Goal: Information Seeking & Learning: Find specific fact

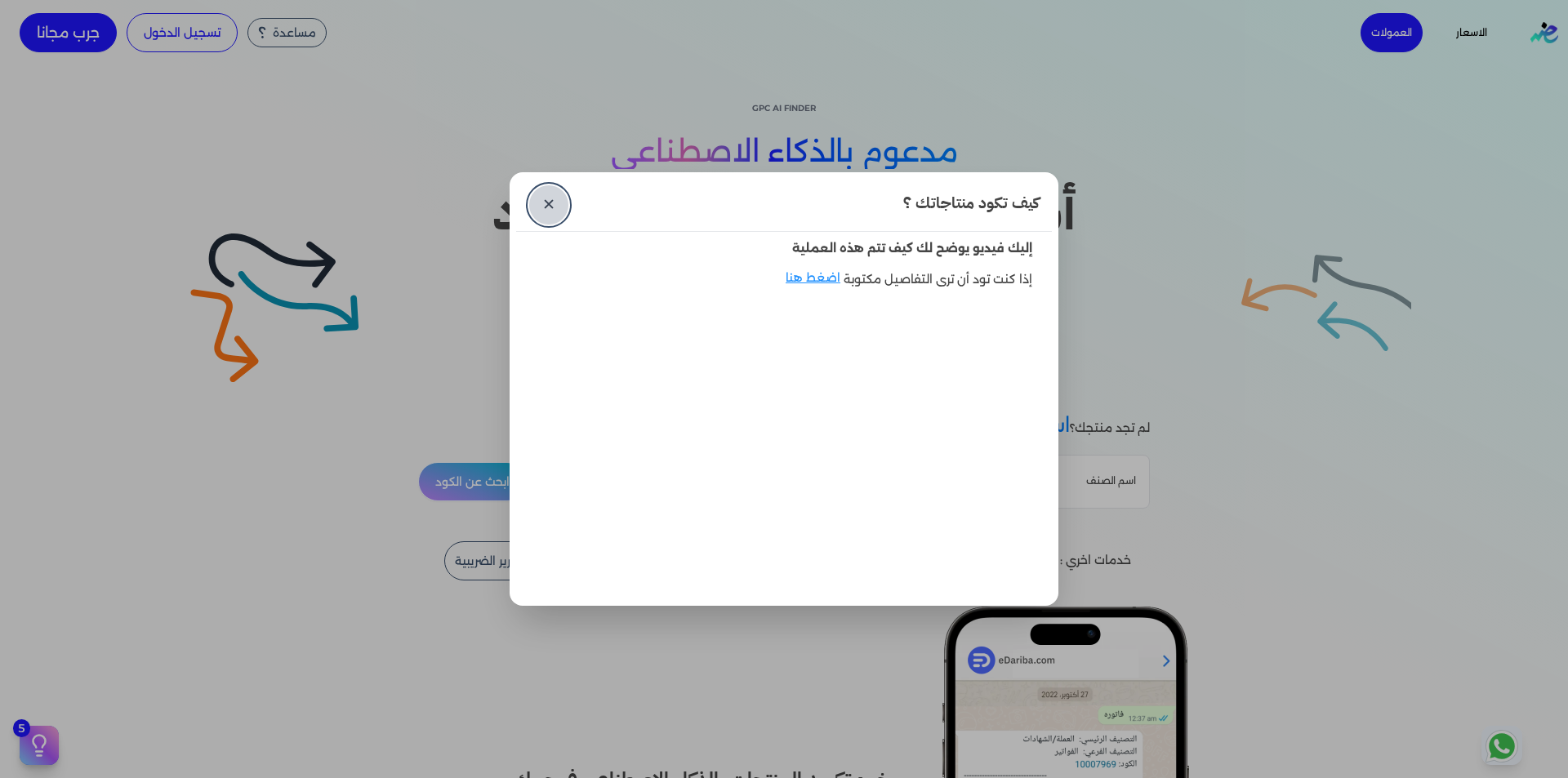
click at [542, 205] on link "✕" at bounding box center [548, 204] width 39 height 39
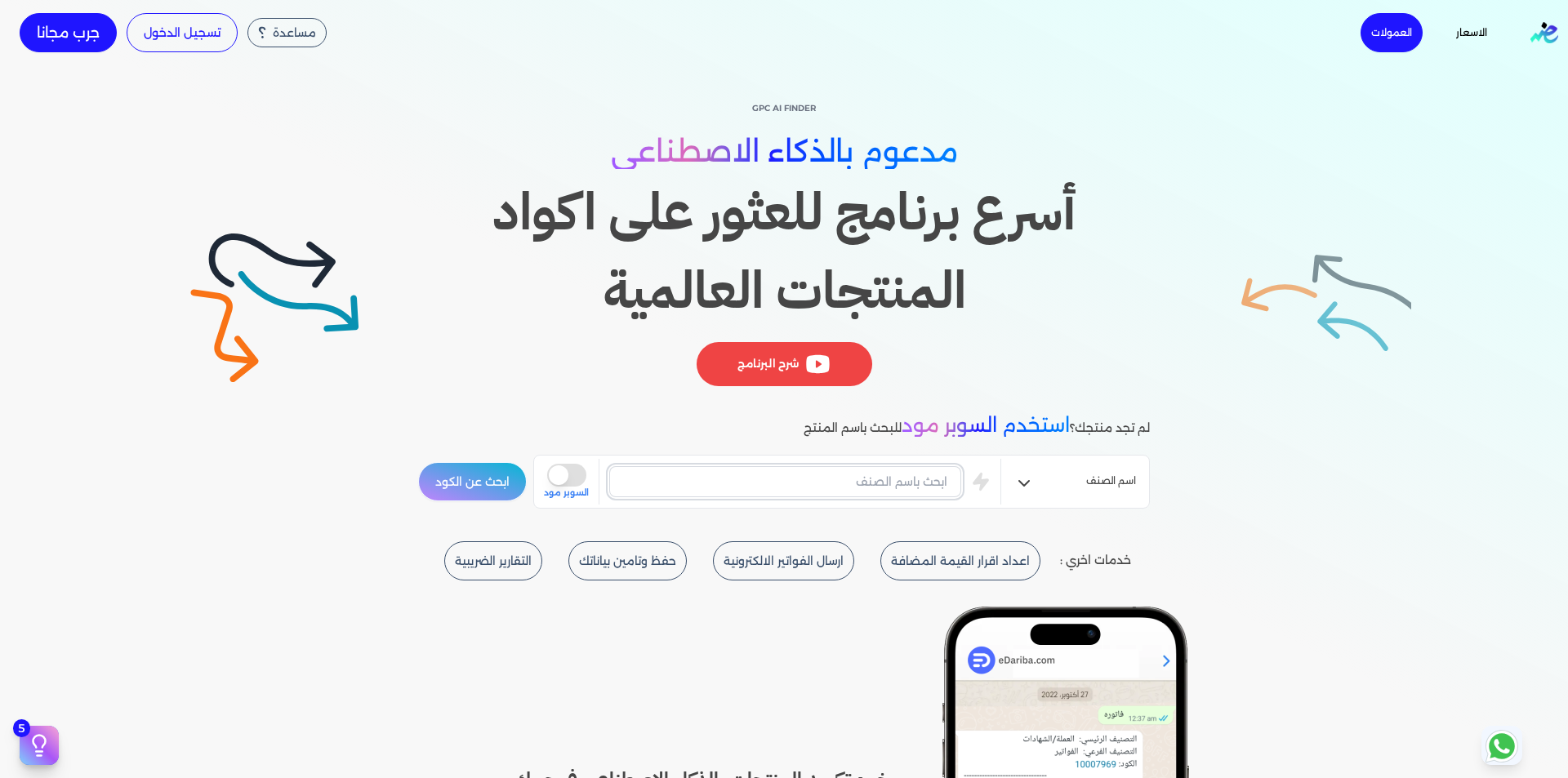
click at [876, 466] on input "text" at bounding box center [785, 482] width 352 height 31
type input "j"
type input "تعبئة وتغليف"
click at [468, 493] on button "ابحث عن الكود" at bounding box center [472, 481] width 108 height 39
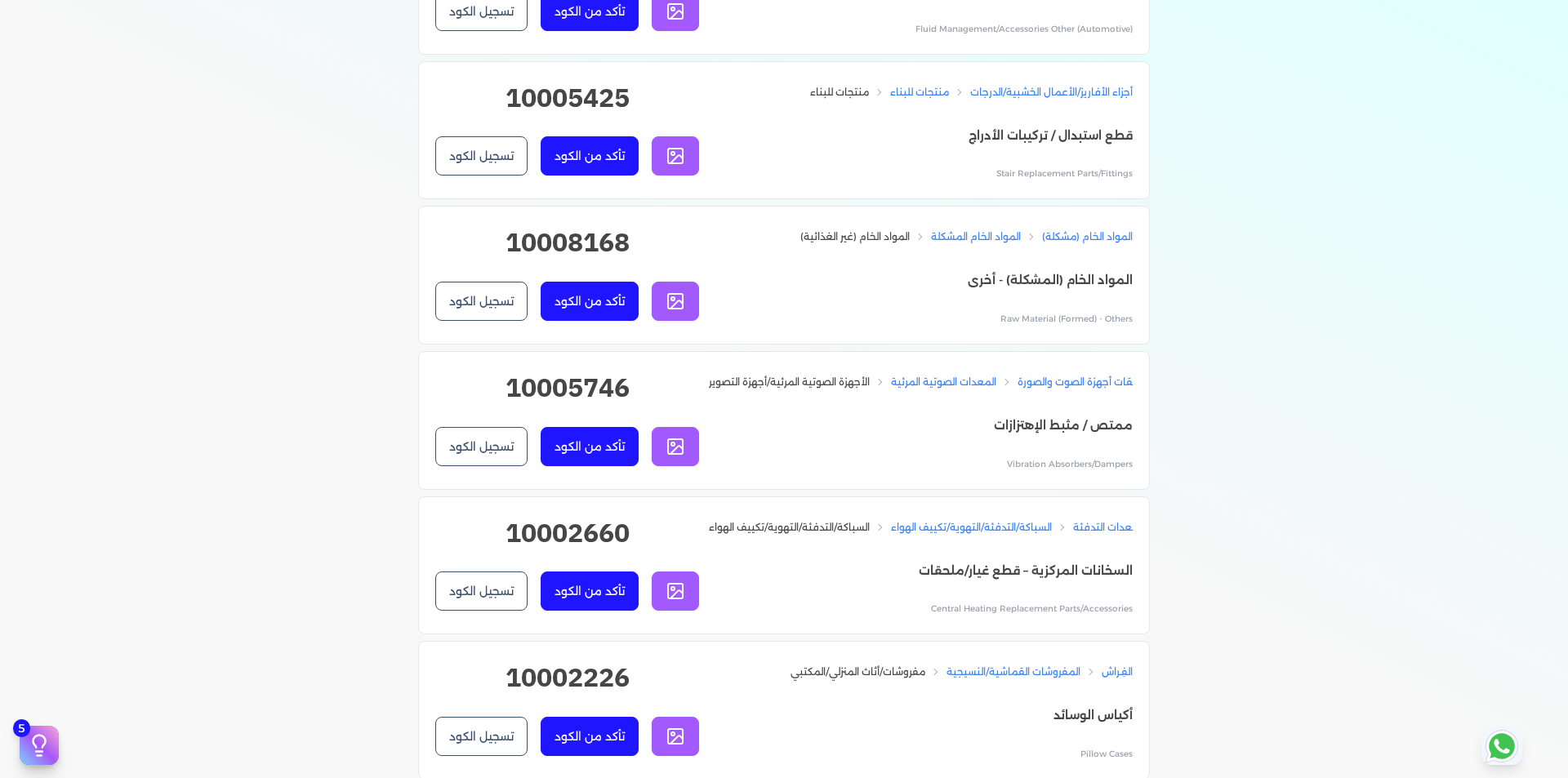
scroll to position [9956, 0]
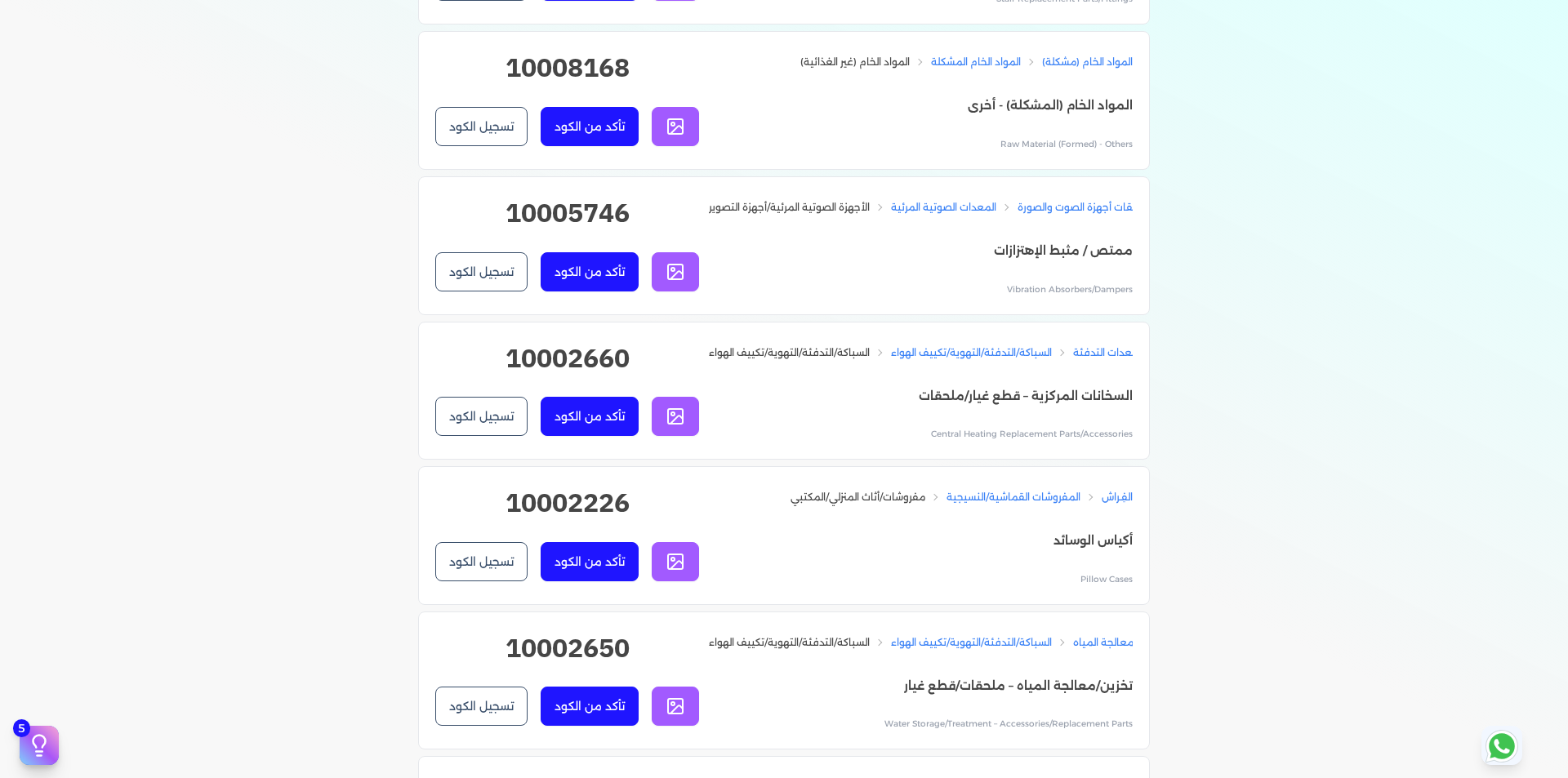
drag, startPoint x: 8, startPoint y: 534, endPoint x: 6, endPoint y: 546, distance: 12.2
click at [6, 546] on div "Toggle Navigation الاسعار العمولات مساعدة خدمة العملاء دليل المستخدم تسجيل الدخ…" at bounding box center [784, 389] width 1568 height 778
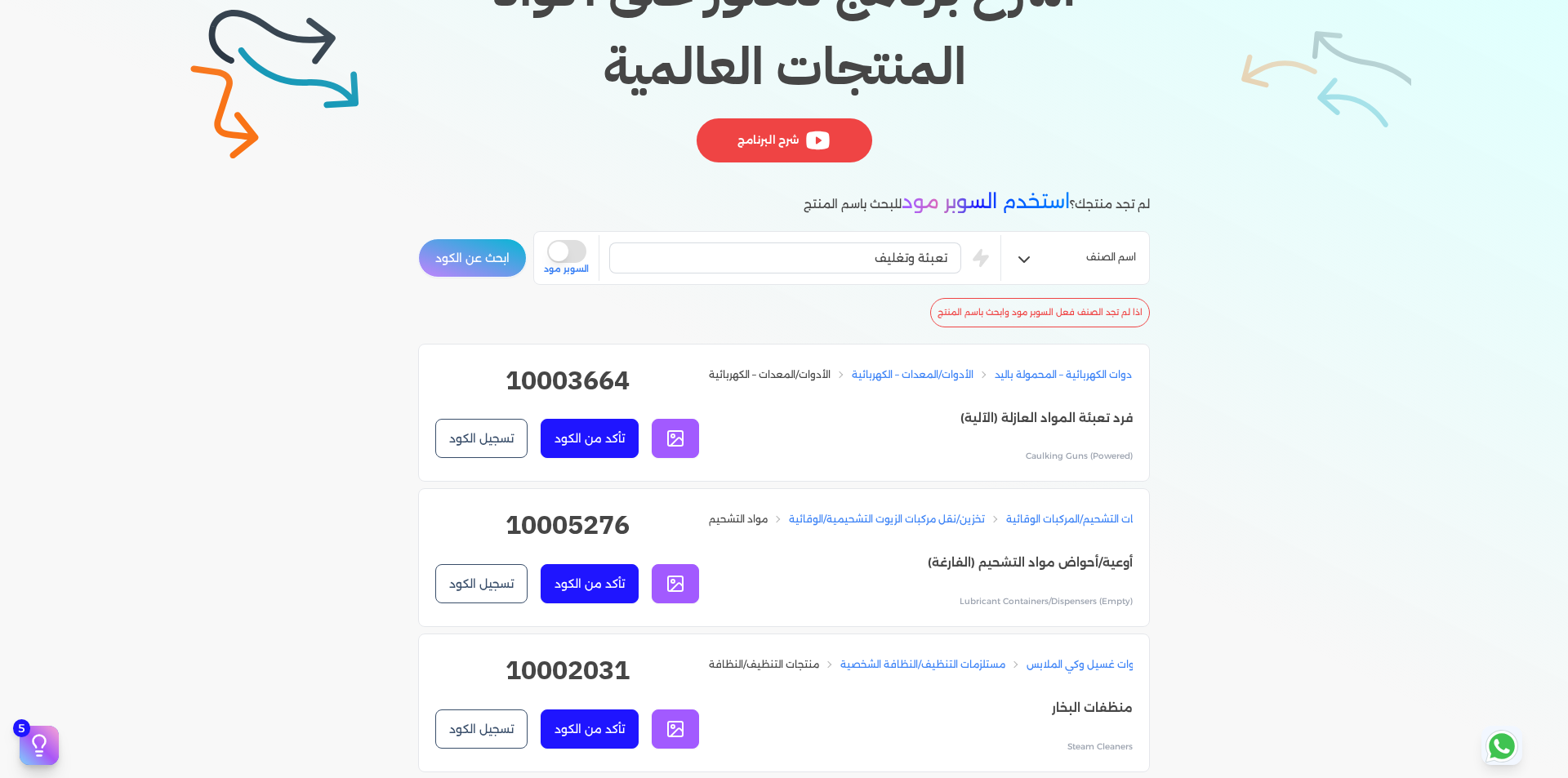
scroll to position [0, 0]
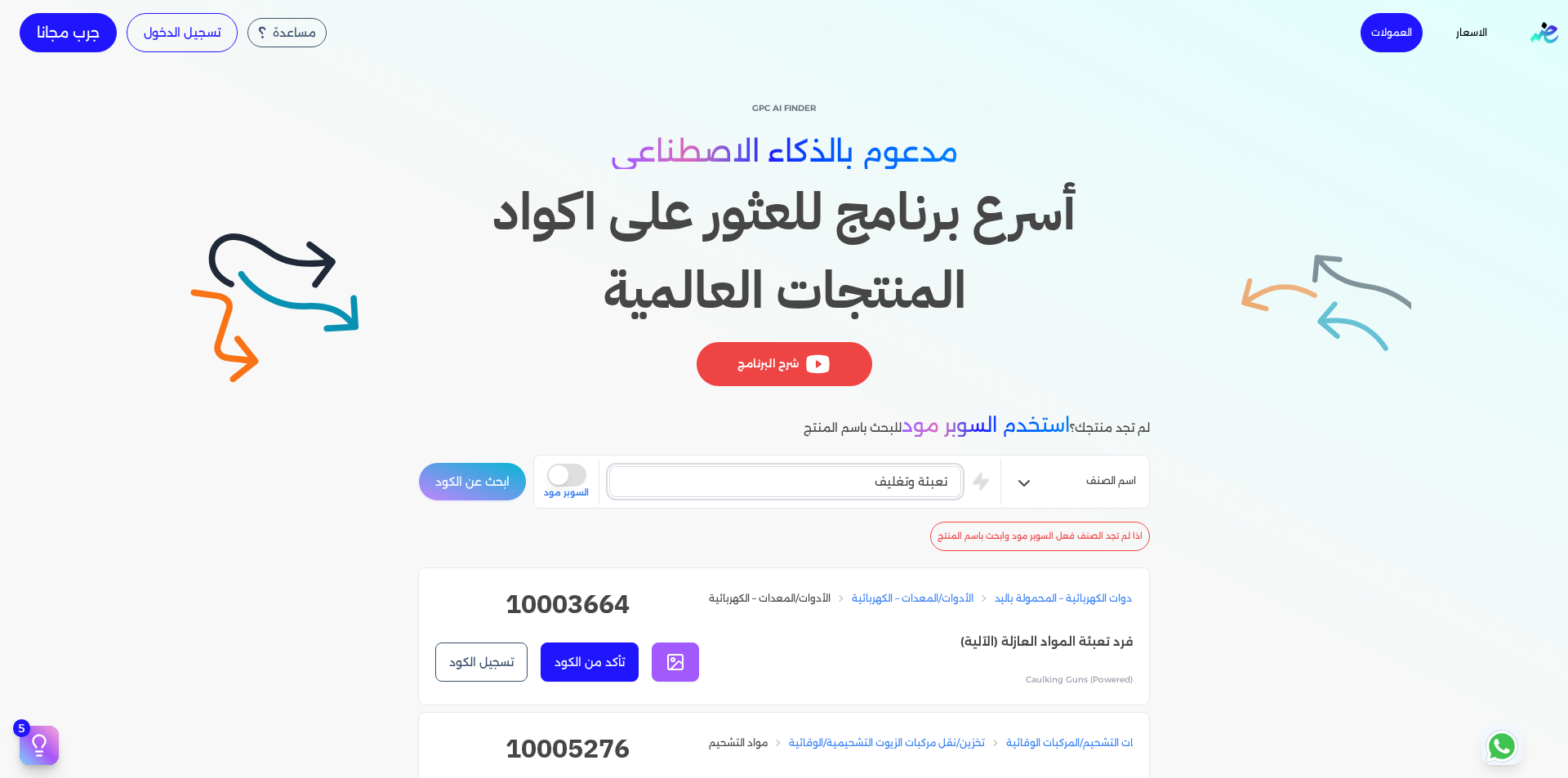
click at [870, 470] on input "تعبئة وتغليف" at bounding box center [785, 482] width 352 height 31
click at [570, 472] on button "is super mode" at bounding box center [566, 475] width 39 height 23
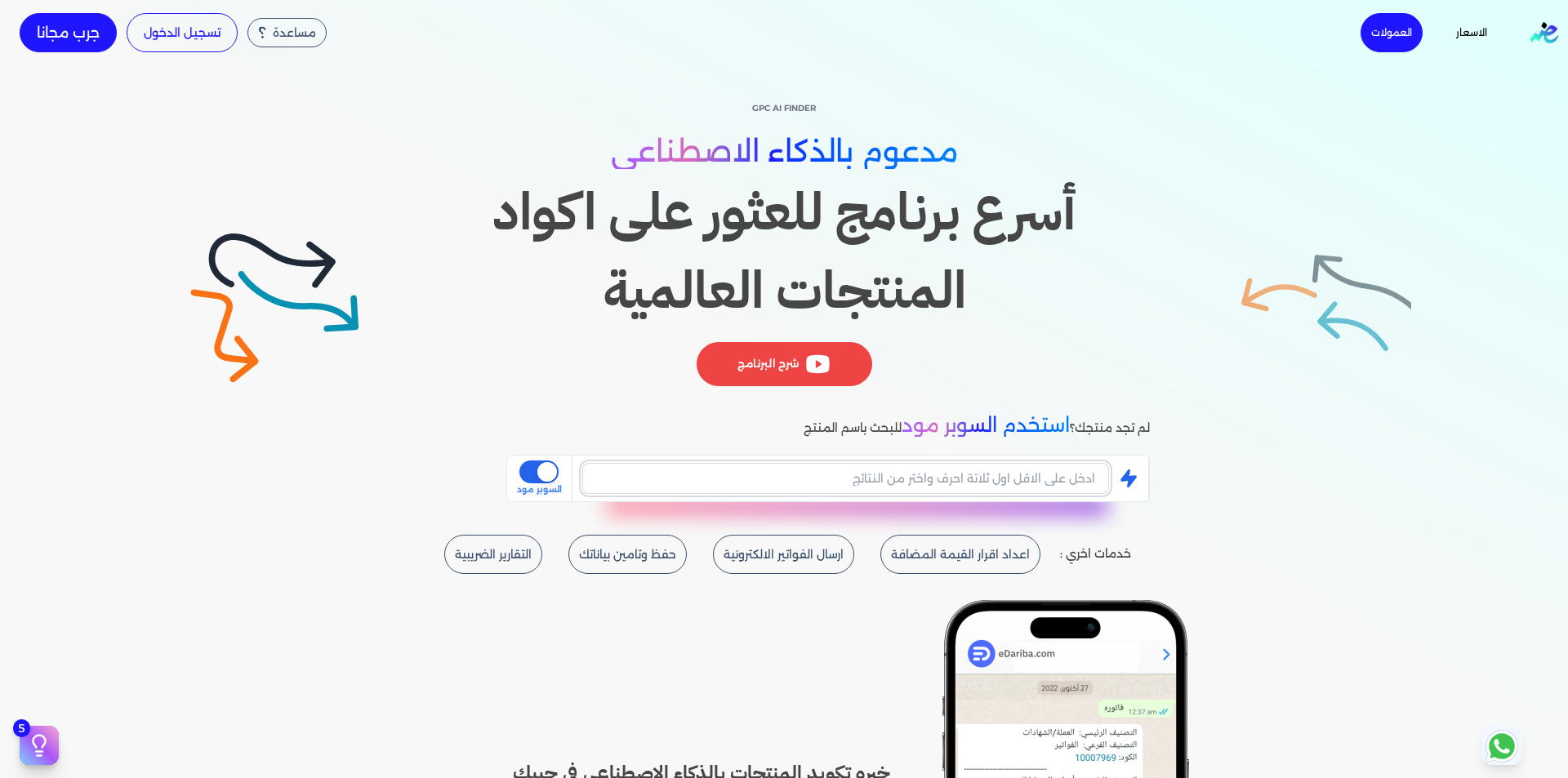
click at [728, 479] on input "text" at bounding box center [846, 478] width 526 height 31
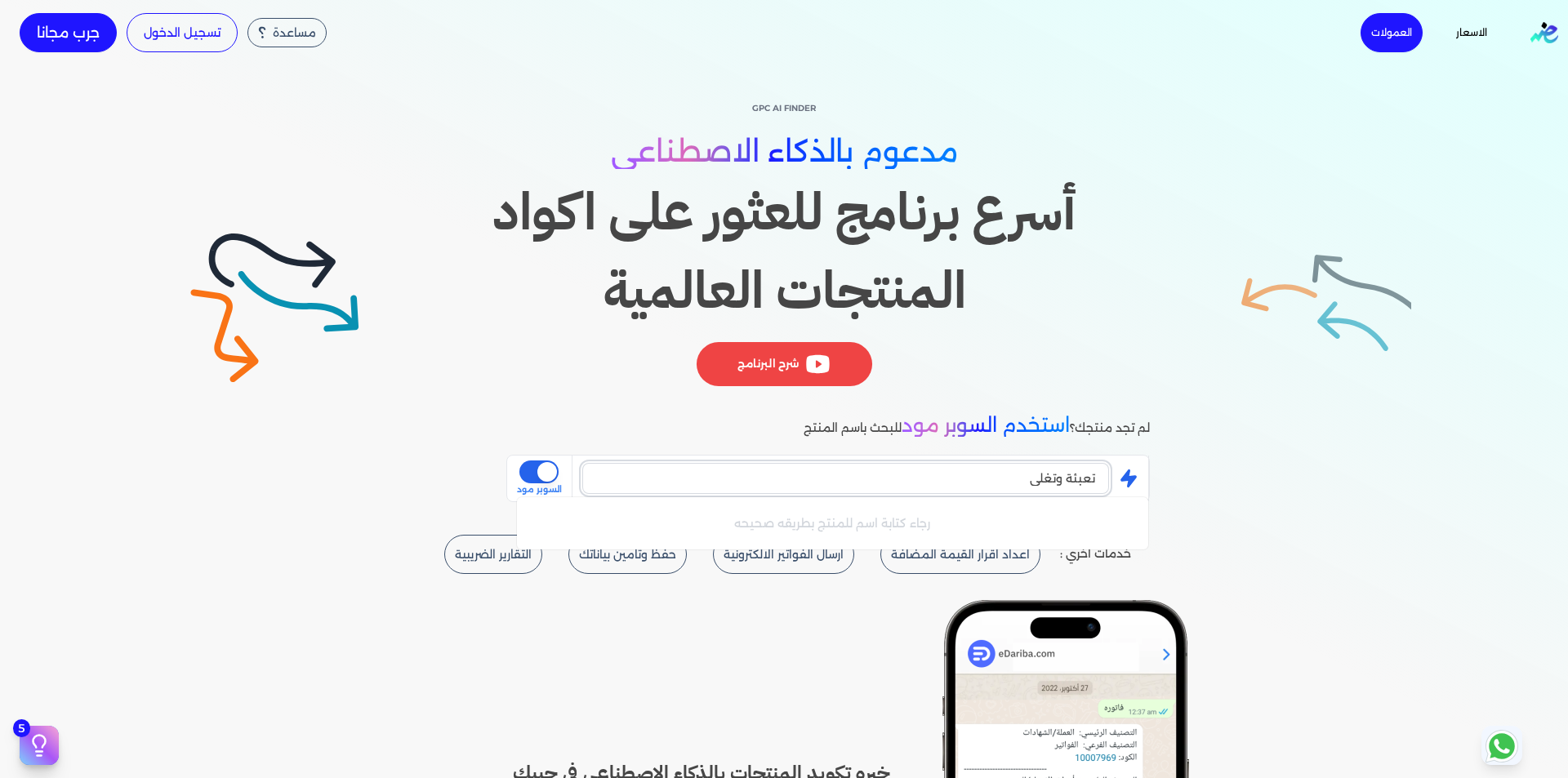
type input "تعبئة وتغليف"
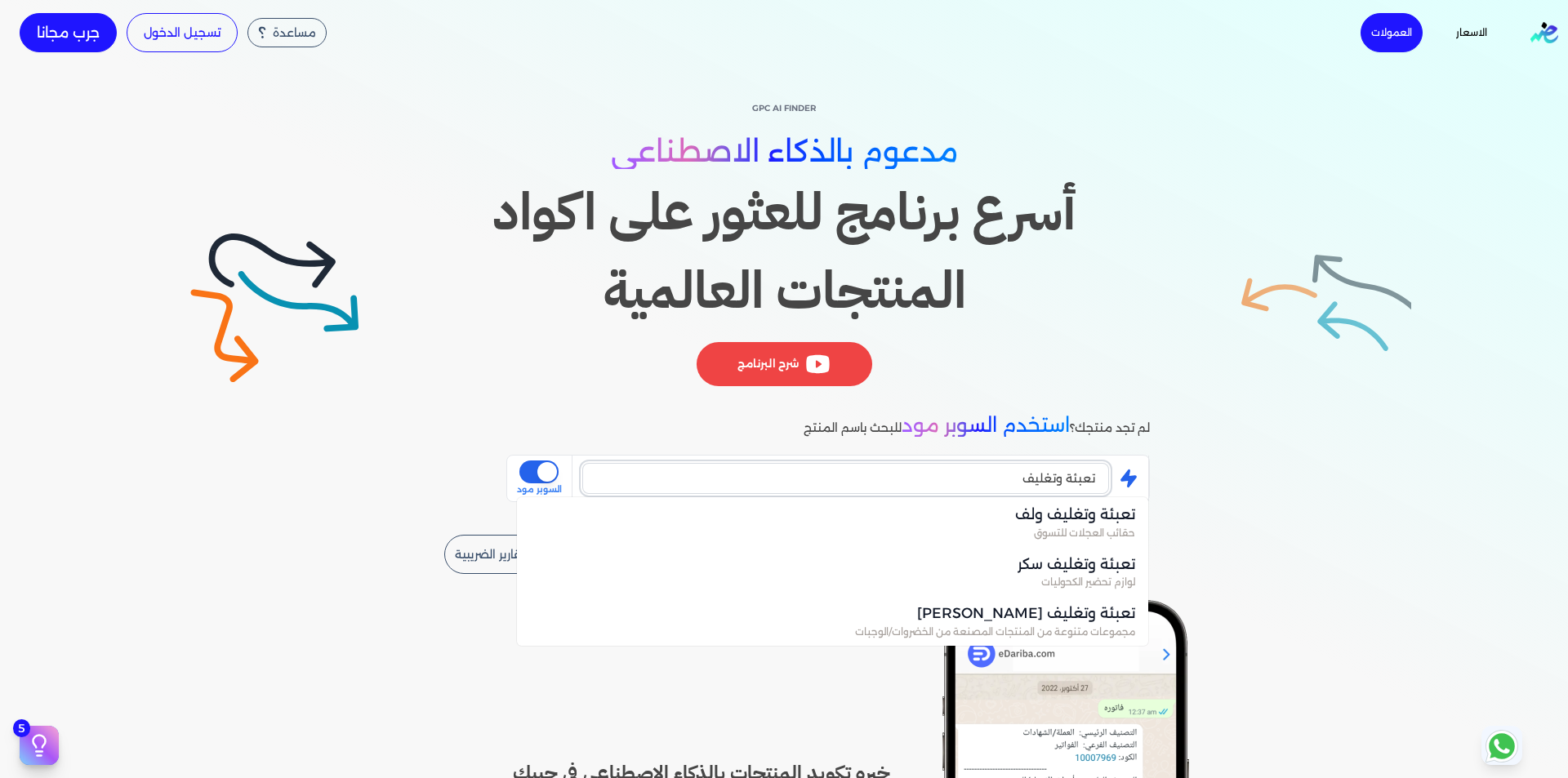
click at [766, 472] on input "تعبئة وتغليف" at bounding box center [846, 478] width 526 height 31
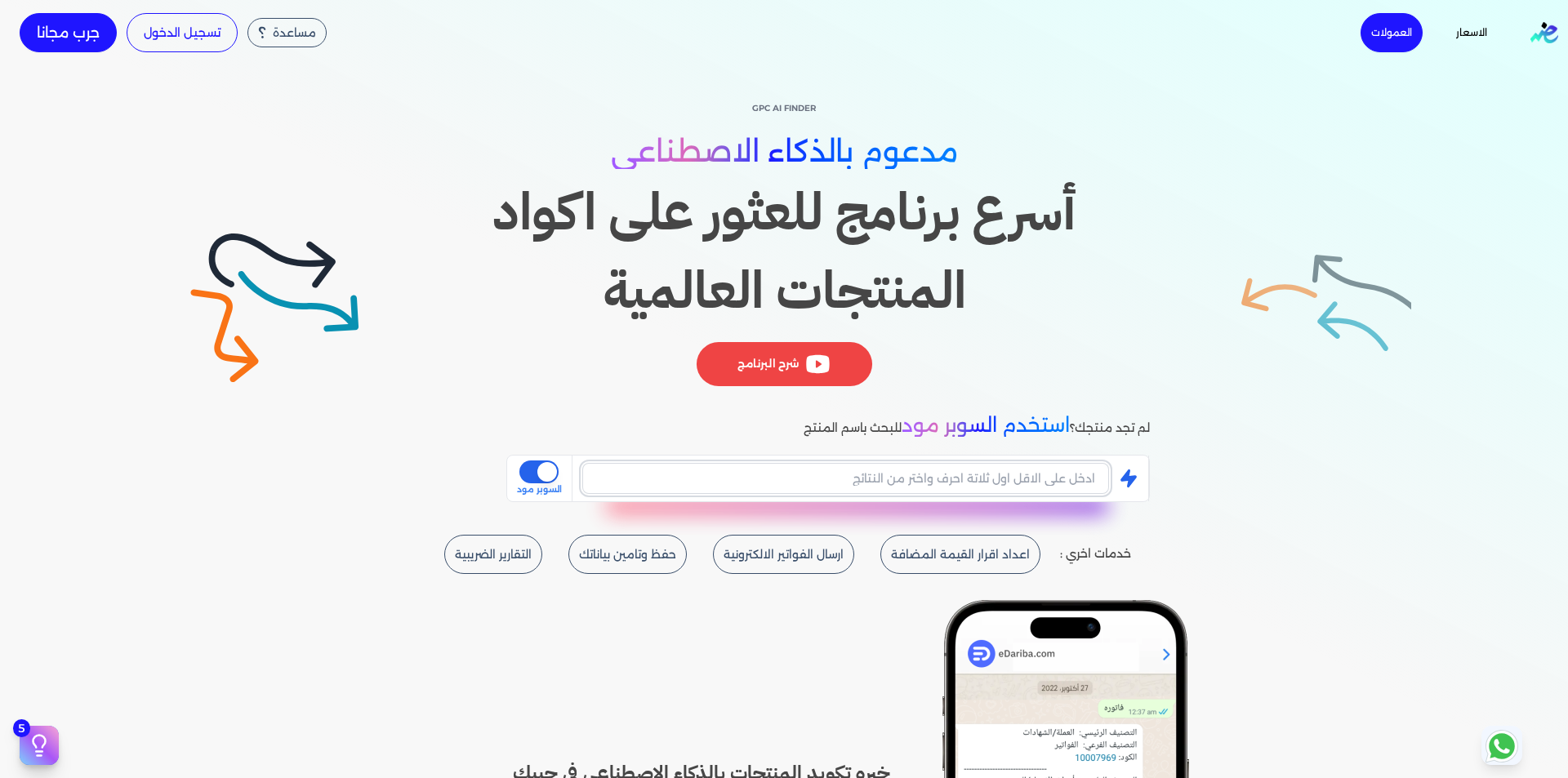
click at [1044, 469] on input "text" at bounding box center [846, 478] width 526 height 31
type input "تعبئة وتغليف ولف"
click at [544, 472] on button "is super mode" at bounding box center [538, 472] width 39 height 23
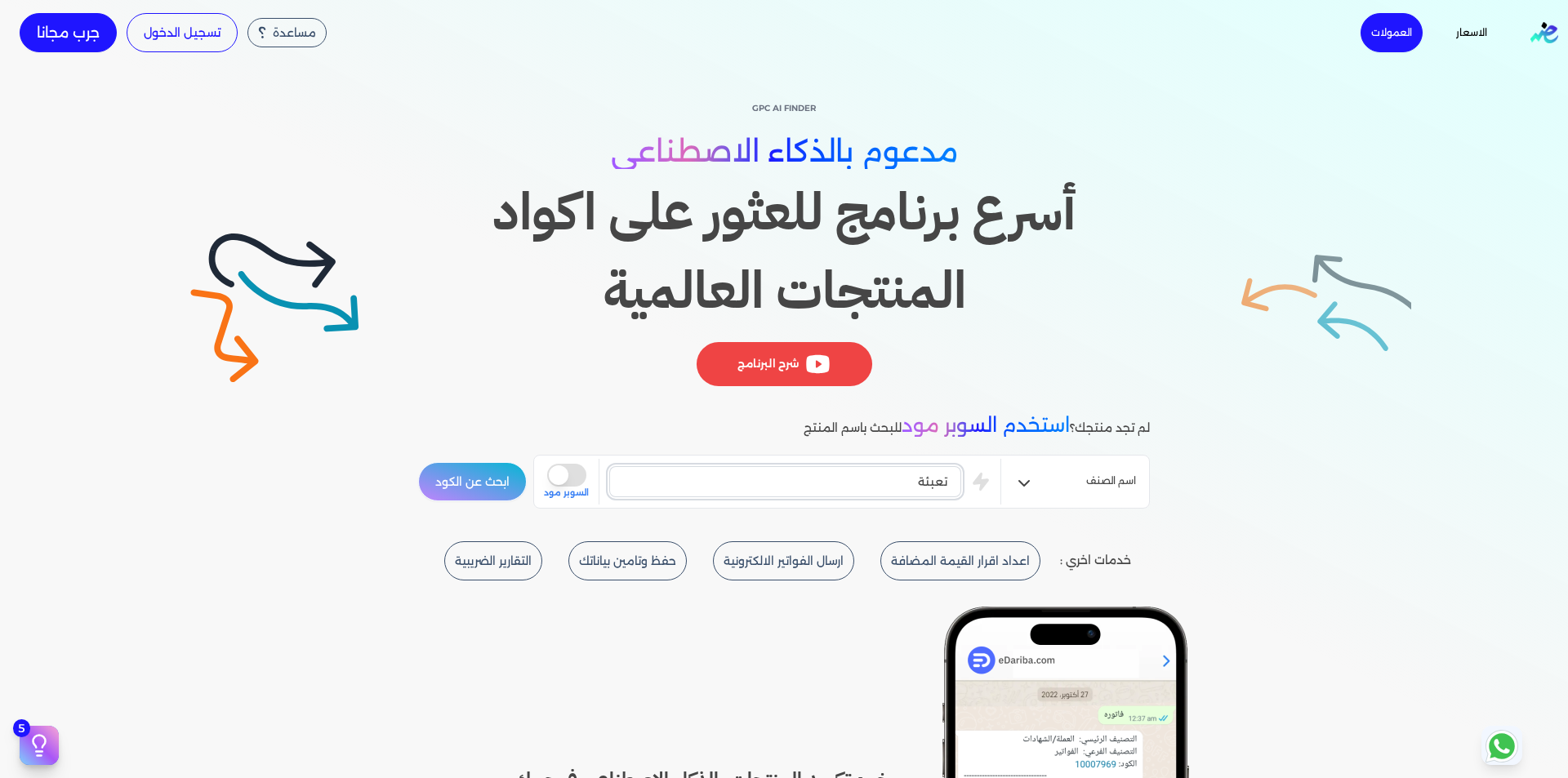
click at [730, 472] on input "تعبئة" at bounding box center [785, 482] width 352 height 31
click at [1042, 480] on button "اسم الصنف" at bounding box center [1075, 483] width 148 height 32
click at [491, 472] on button "ابحث عن الكود" at bounding box center [472, 481] width 108 height 39
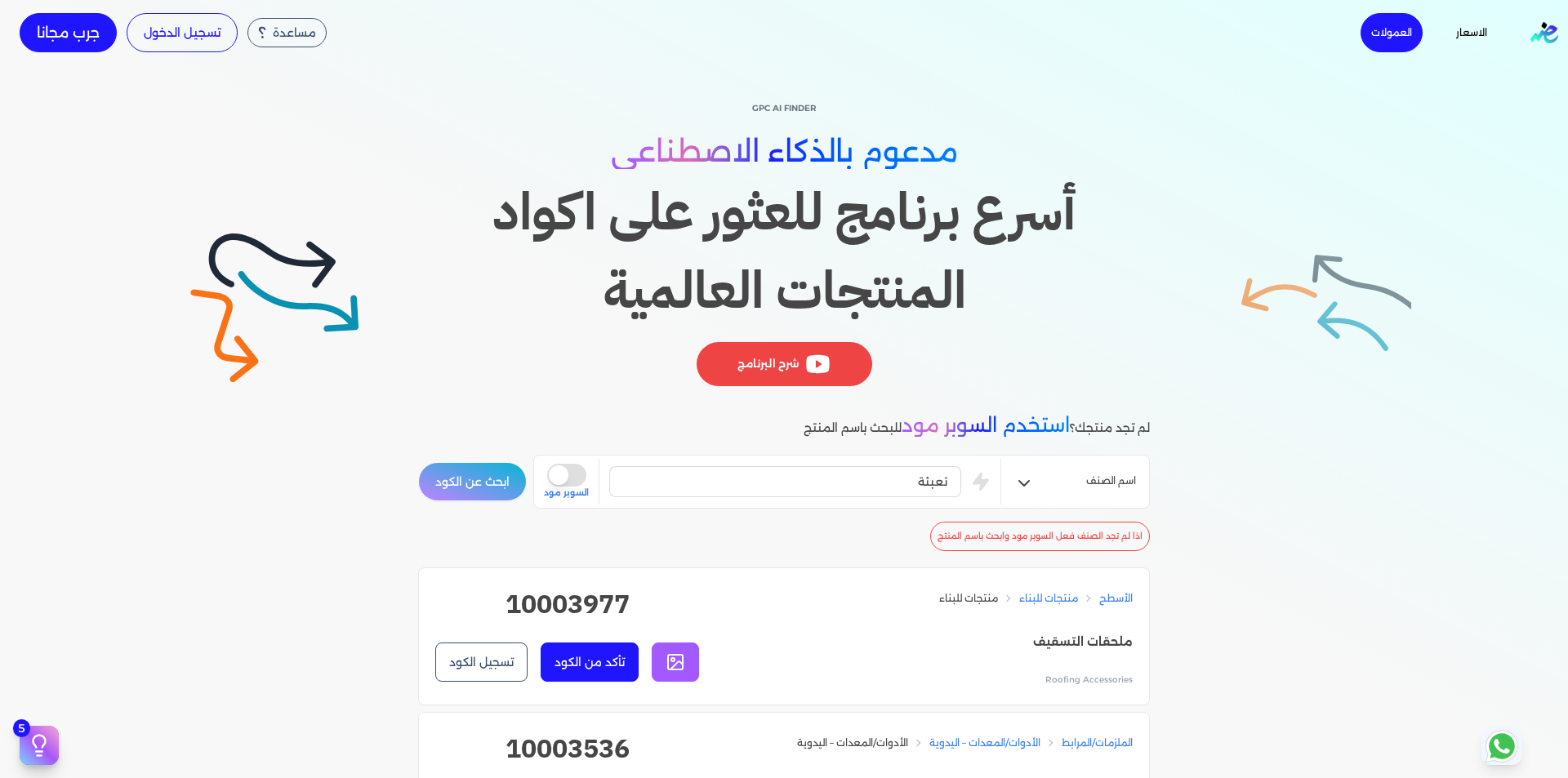
click at [553, 476] on button "is super mode" at bounding box center [566, 475] width 39 height 23
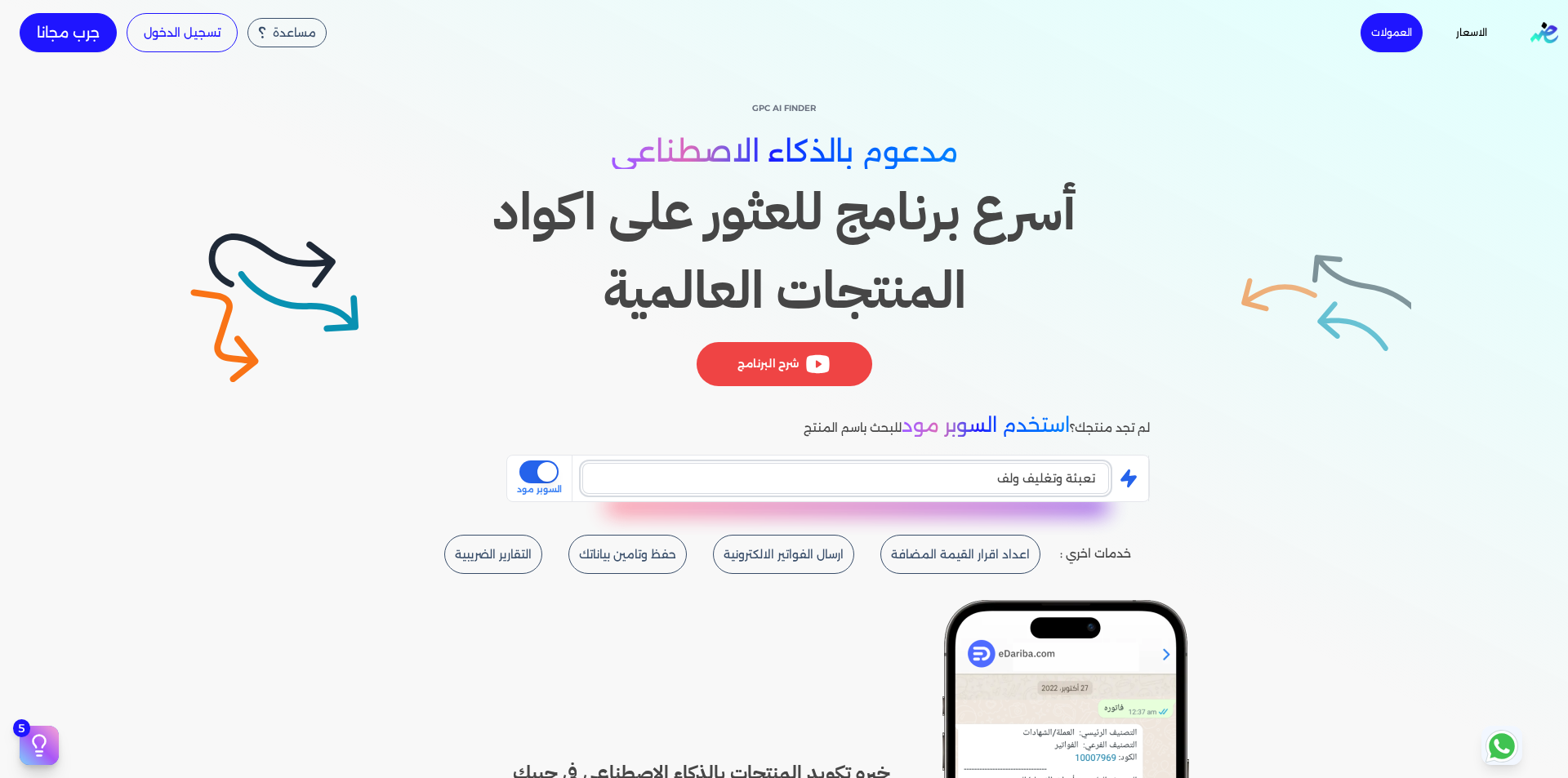
click at [789, 477] on input "تعبئة وتغليف ولف" at bounding box center [846, 478] width 526 height 31
click at [901, 422] on span "استخدم السوبر مود" at bounding box center [985, 425] width 168 height 24
click at [868, 389] on div "GPC AI Finder مدعوم بالذكاء الاصطناعي أسرع برنامج للعثور على اكواد المنتجات الع…" at bounding box center [784, 248] width 732 height 300
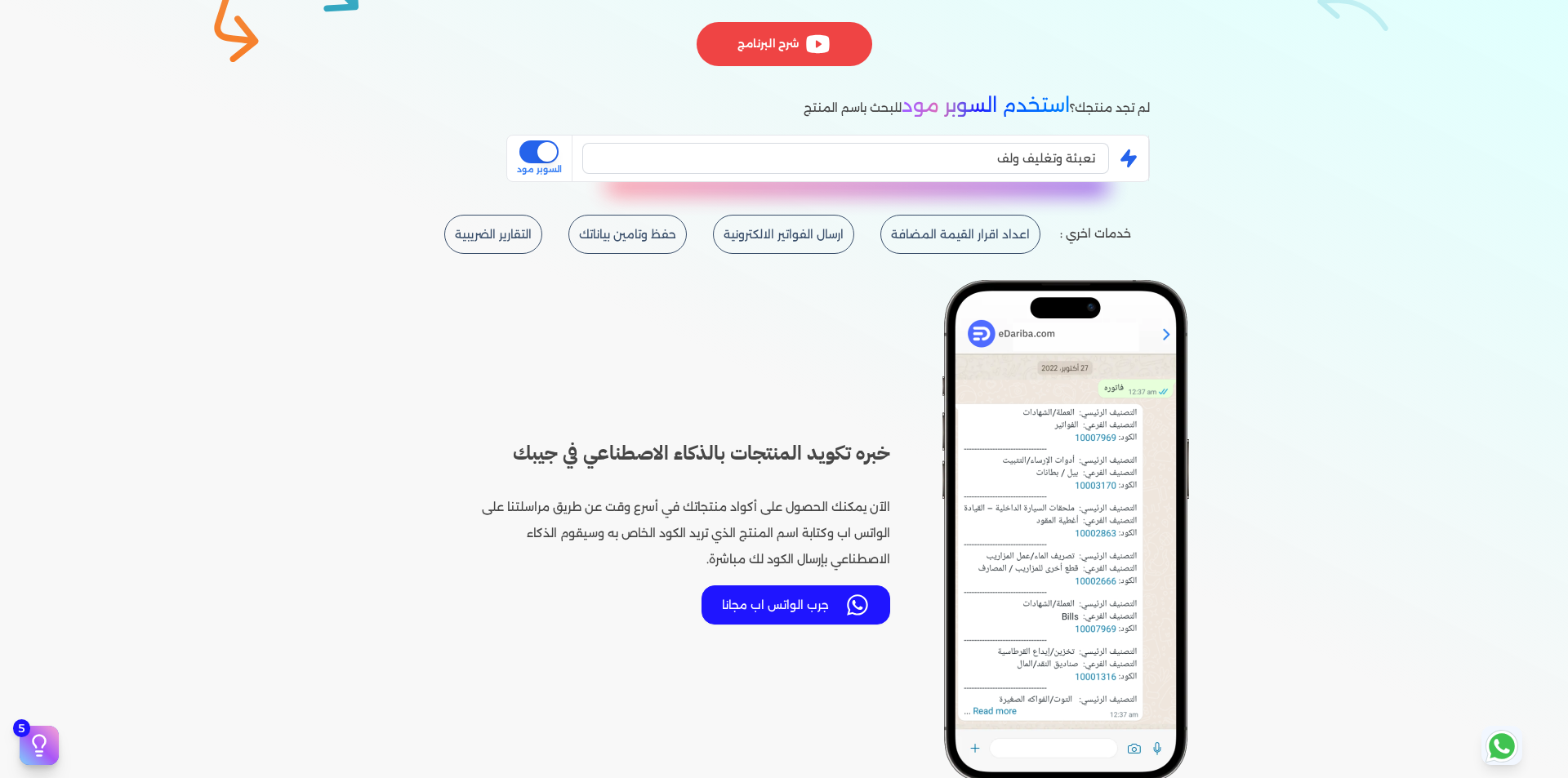
scroll to position [327, 0]
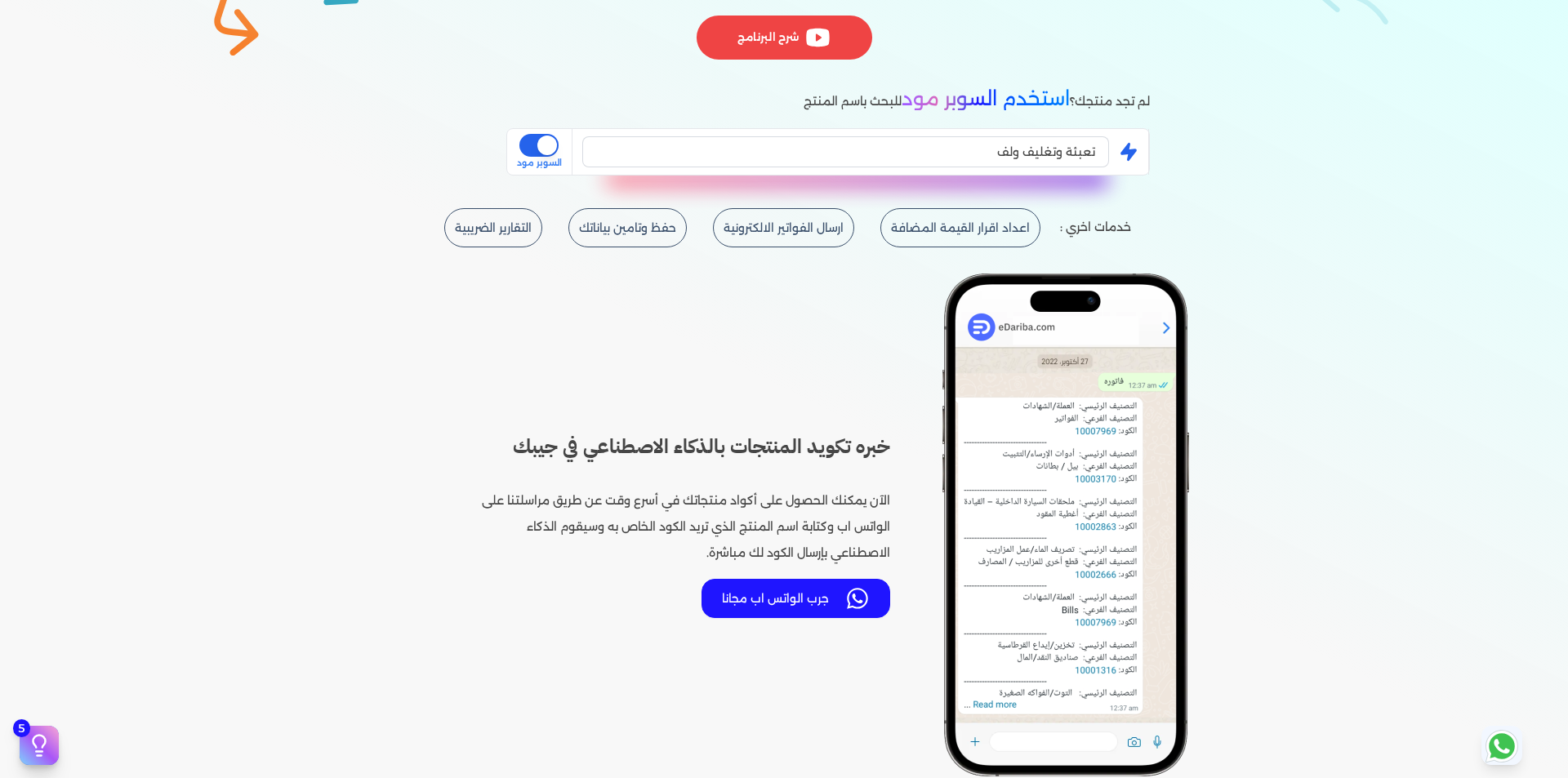
click at [953, 142] on input "تعبئة وتغليف ولف" at bounding box center [846, 151] width 526 height 31
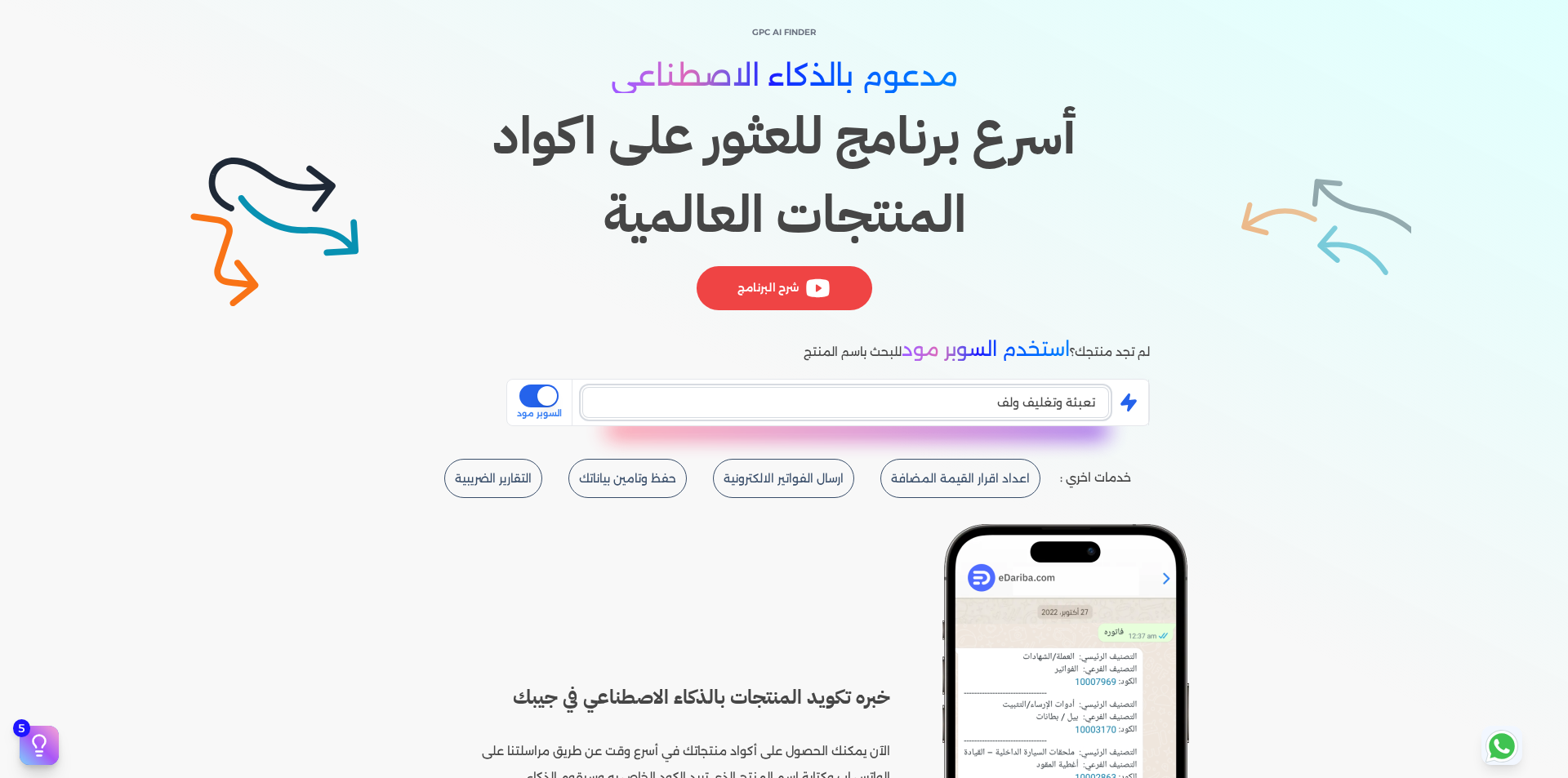
scroll to position [0, 0]
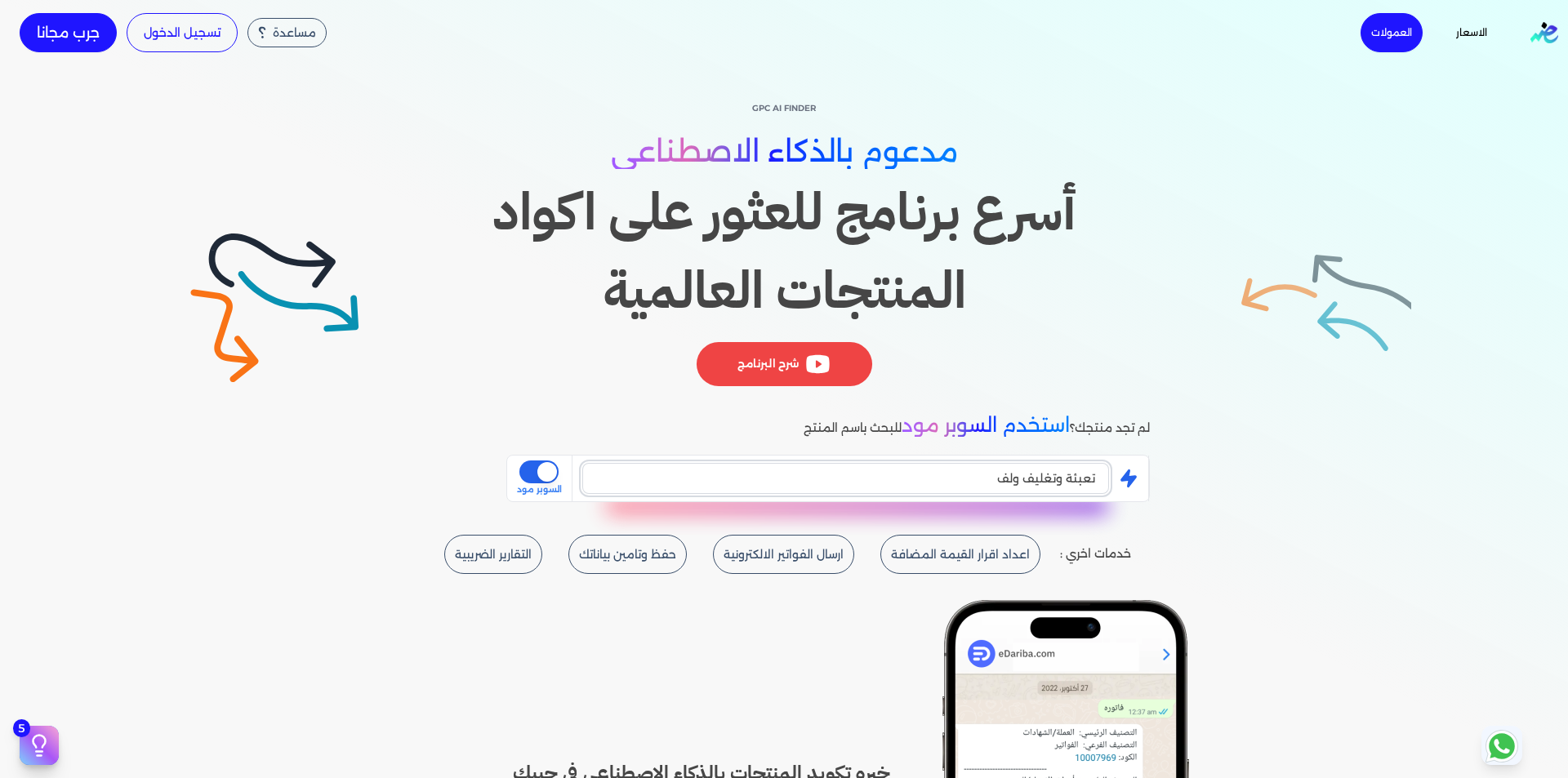
click at [818, 482] on input "تعبئة وتغليف ولف" at bounding box center [846, 478] width 526 height 31
click at [820, 482] on input "تعبئة وتغليف ولف" at bounding box center [846, 478] width 526 height 31
drag, startPoint x: 904, startPoint y: 489, endPoint x: 1025, endPoint y: 479, distance: 121.4
click at [1025, 479] on input "تعبئة وتغليف" at bounding box center [846, 478] width 526 height 31
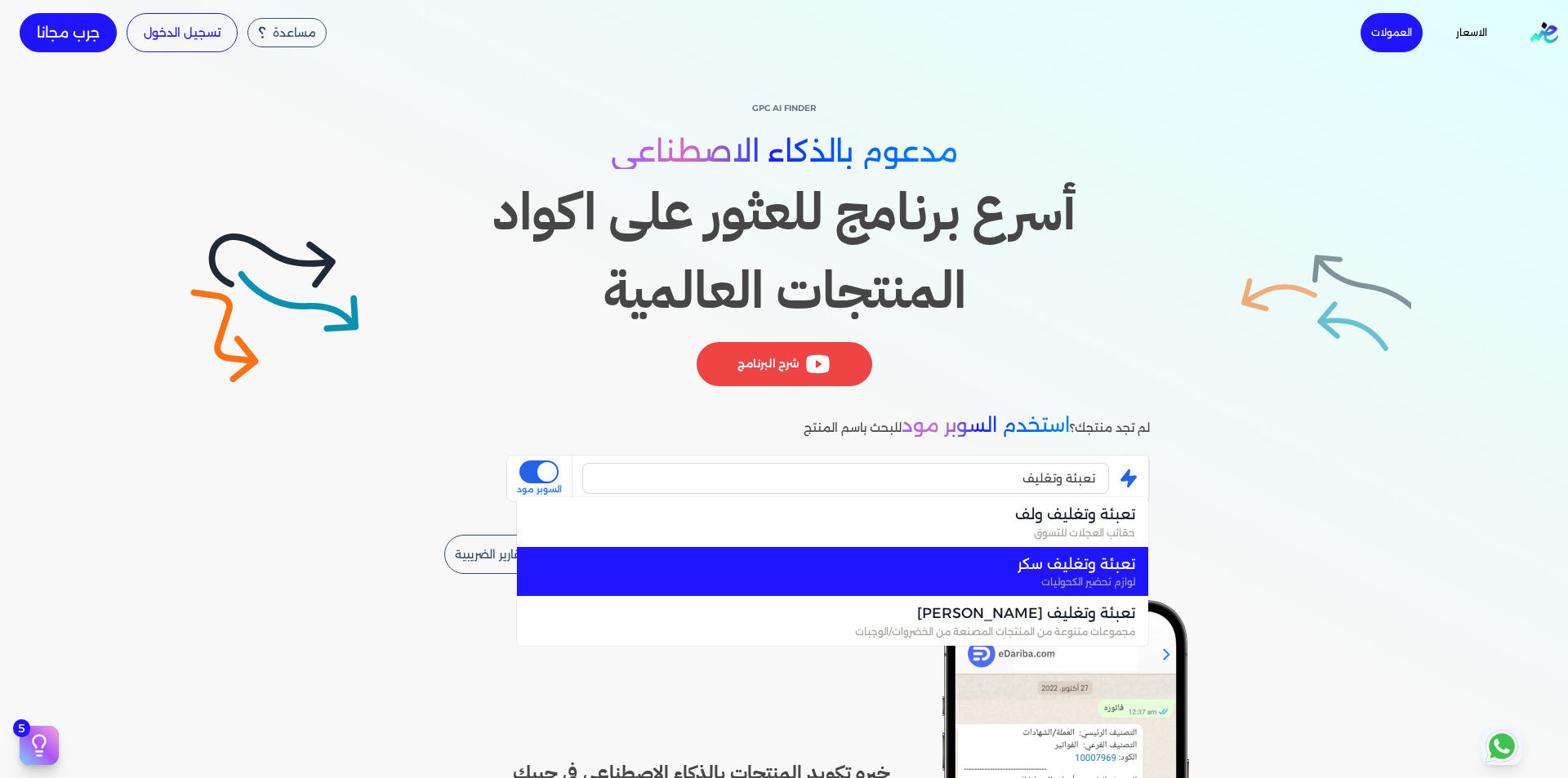
drag, startPoint x: 1047, startPoint y: 546, endPoint x: 1049, endPoint y: 555, distance: 9.2
click at [1049, 555] on li "تعبئة وتغليف سكر لوازم تحضير الكحوليات" at bounding box center [832, 572] width 631 height 49
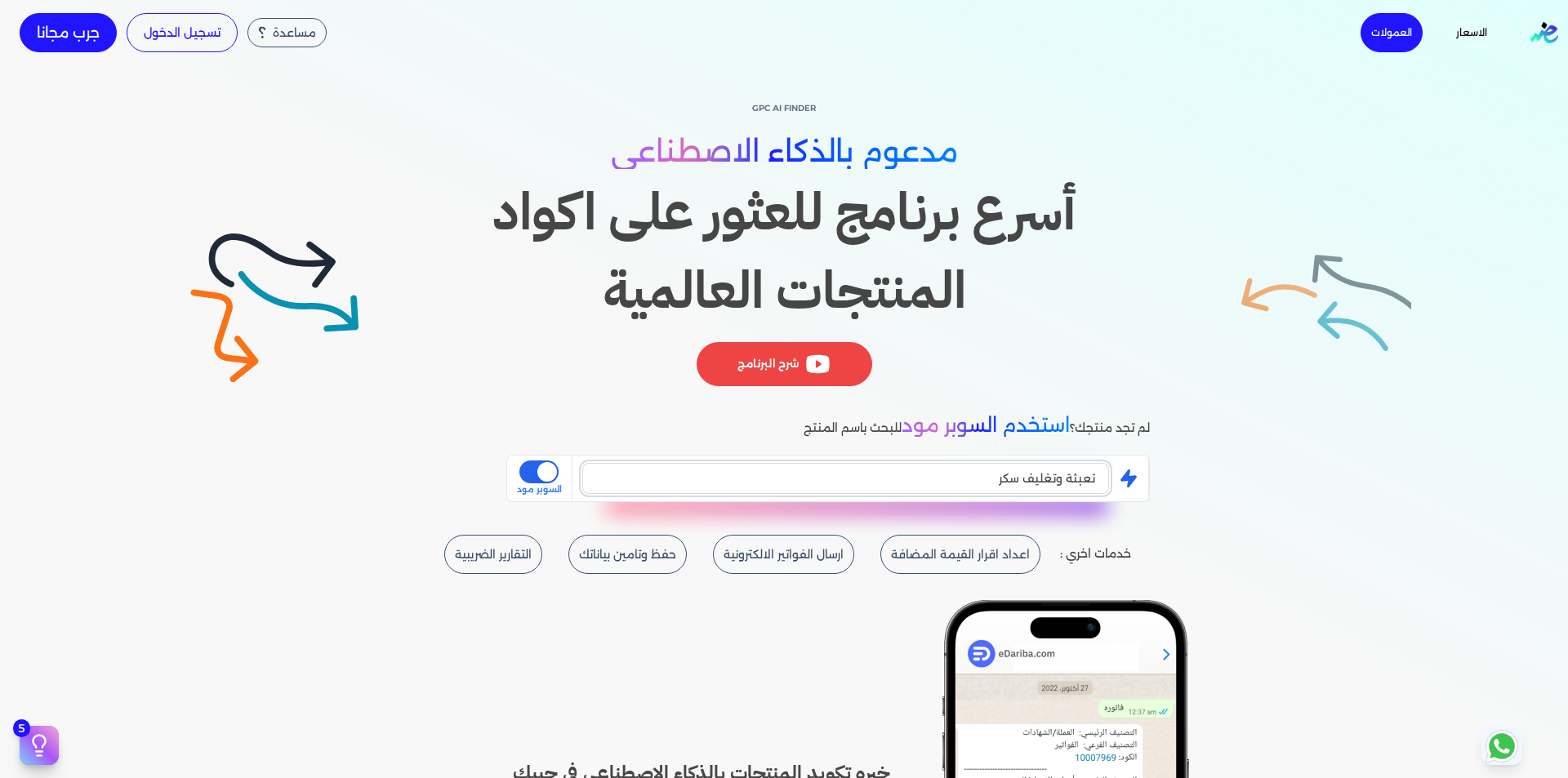
drag, startPoint x: 991, startPoint y: 478, endPoint x: 1025, endPoint y: 479, distance: 34.0
click at [1025, 479] on input "تعبئة وتغليف سكر" at bounding box center [846, 478] width 526 height 31
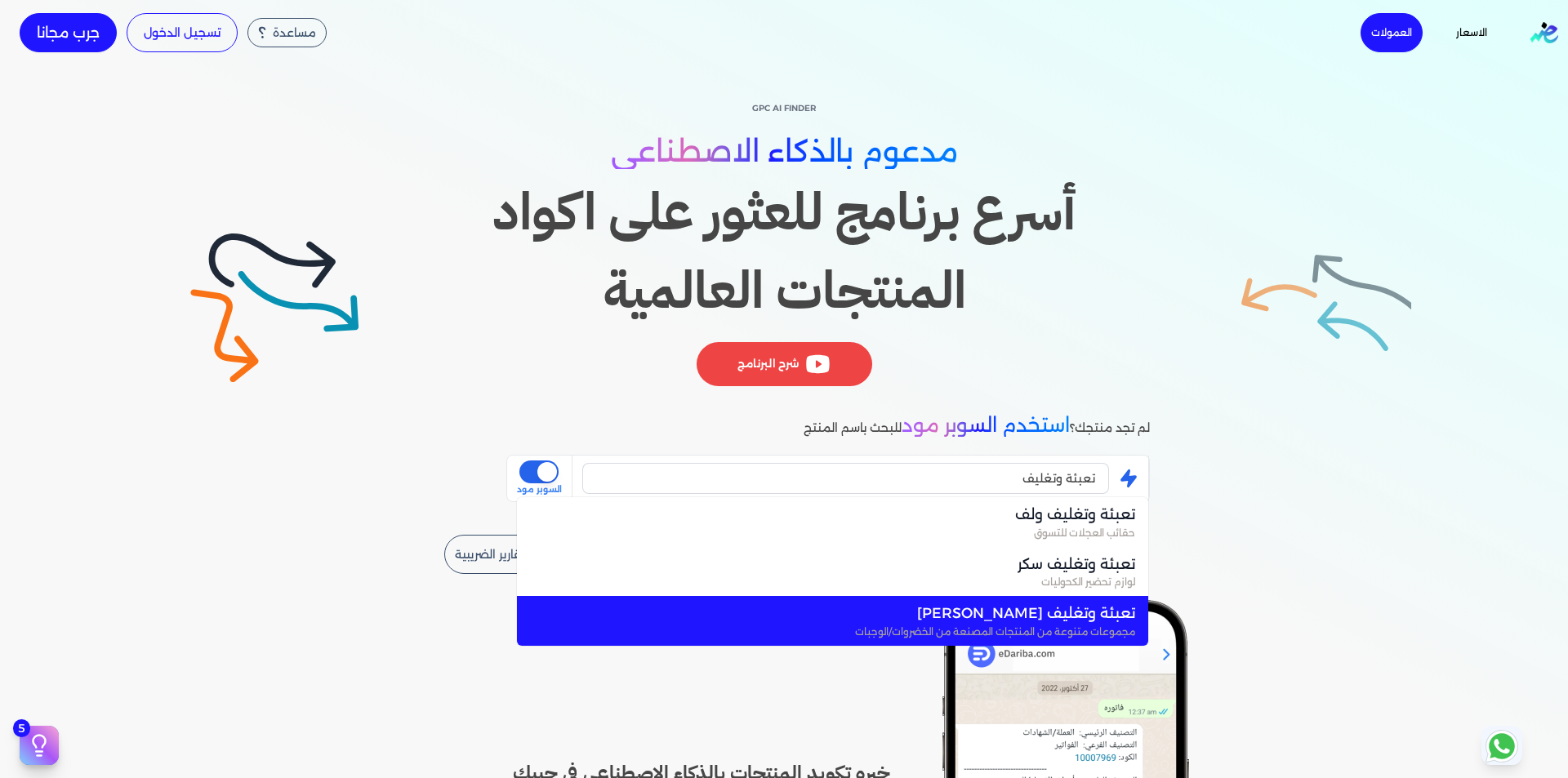
click at [1068, 627] on span "مجموعات متنوعة من المنتجات المصنعة من الخضروات/الوجبات" at bounding box center [842, 631] width 585 height 14
type input "تعبئة وتغليف [PERSON_NAME]"
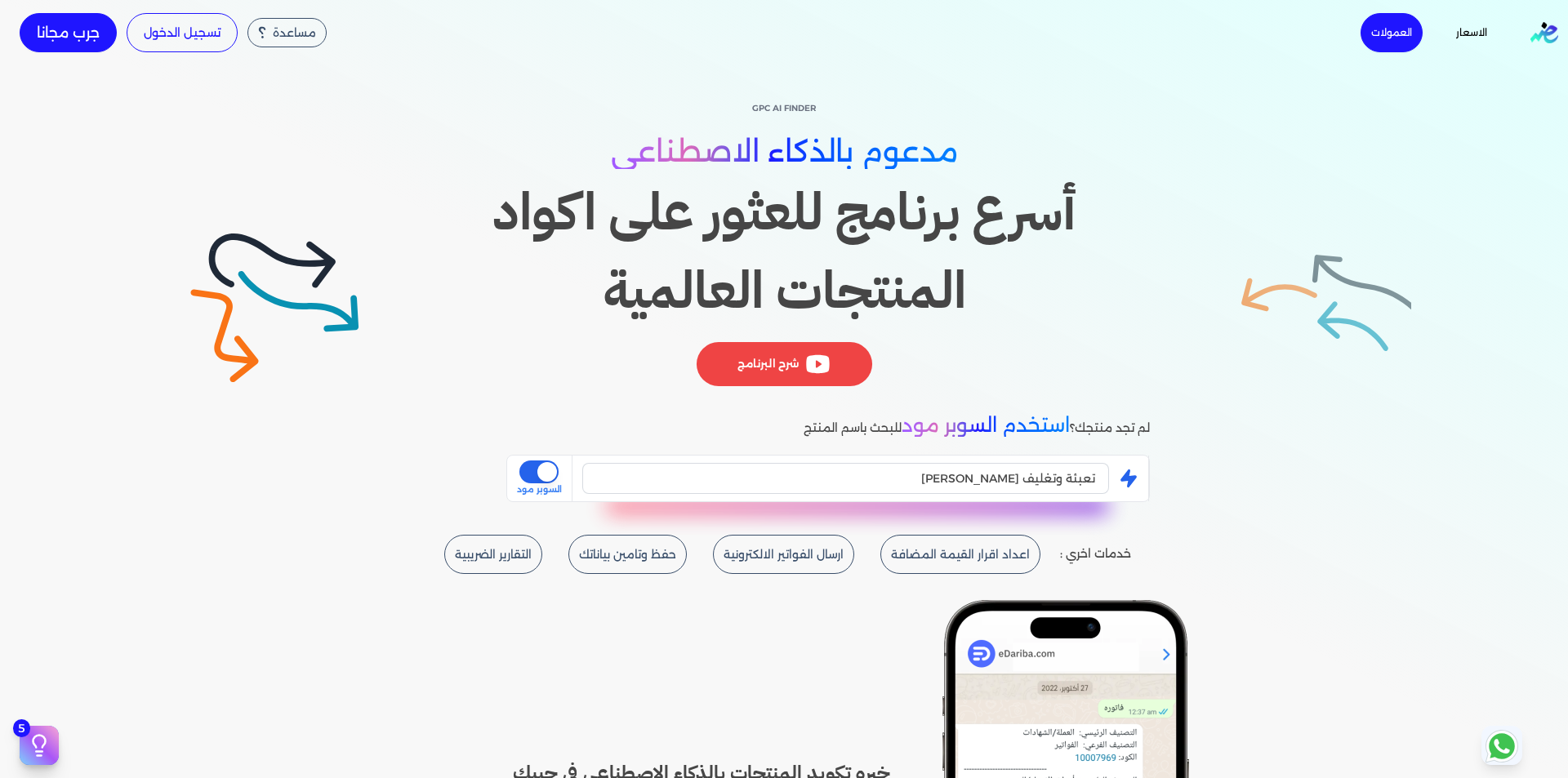
click at [562, 479] on div "is super mode السوبر مود" at bounding box center [539, 479] width 45 height 36
drag, startPoint x: 542, startPoint y: 472, endPoint x: 580, endPoint y: 478, distance: 38.5
click at [542, 472] on button "is super mode" at bounding box center [538, 472] width 39 height 23
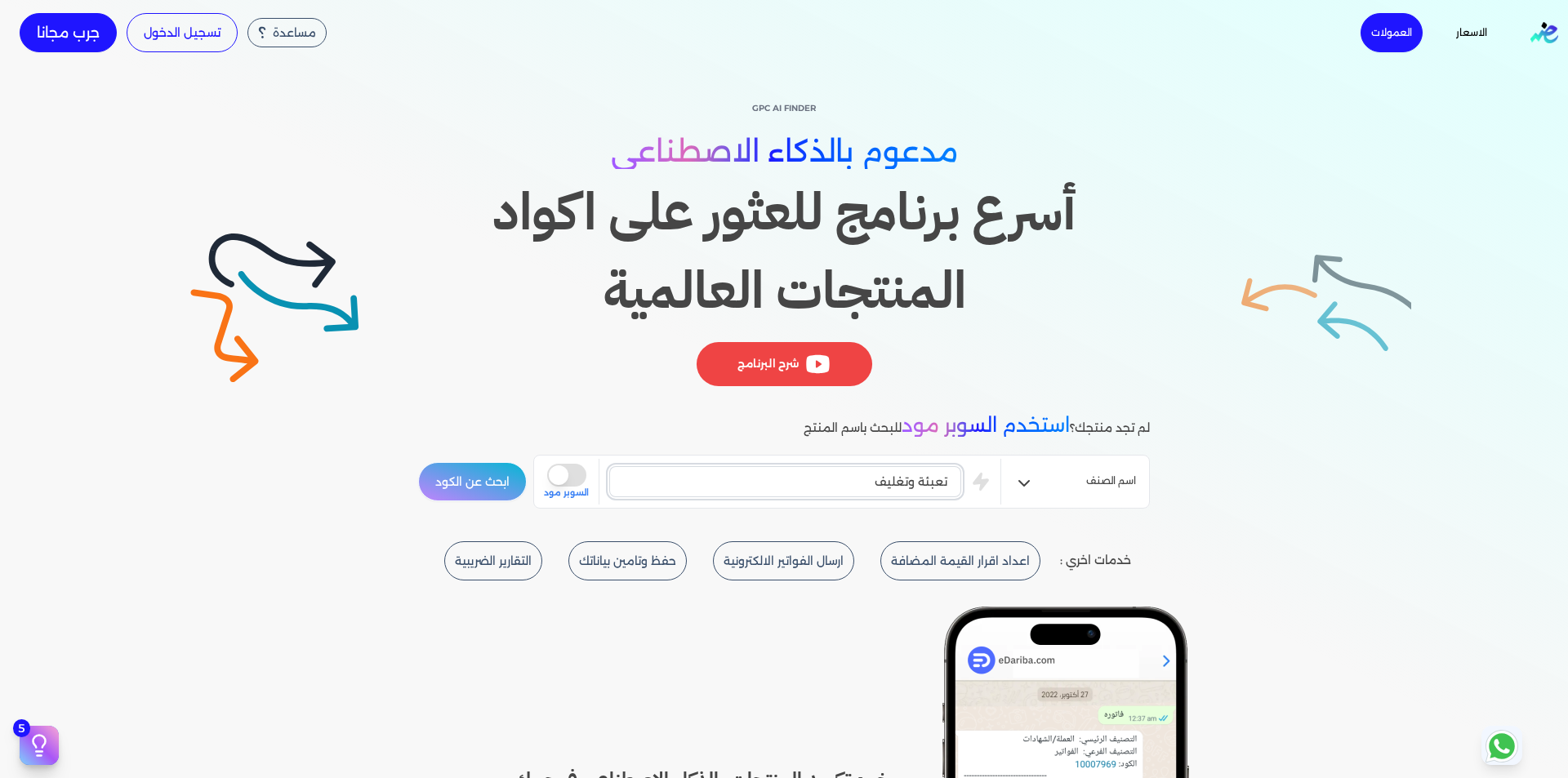
click at [828, 478] on input "تعبئة وتغليف" at bounding box center [785, 482] width 352 height 31
click at [847, 482] on input "تعبئة وتغليف" at bounding box center [785, 482] width 352 height 31
type input "تعبئة وتغليف"
click at [482, 484] on button "ابحث عن الكود" at bounding box center [472, 481] width 108 height 39
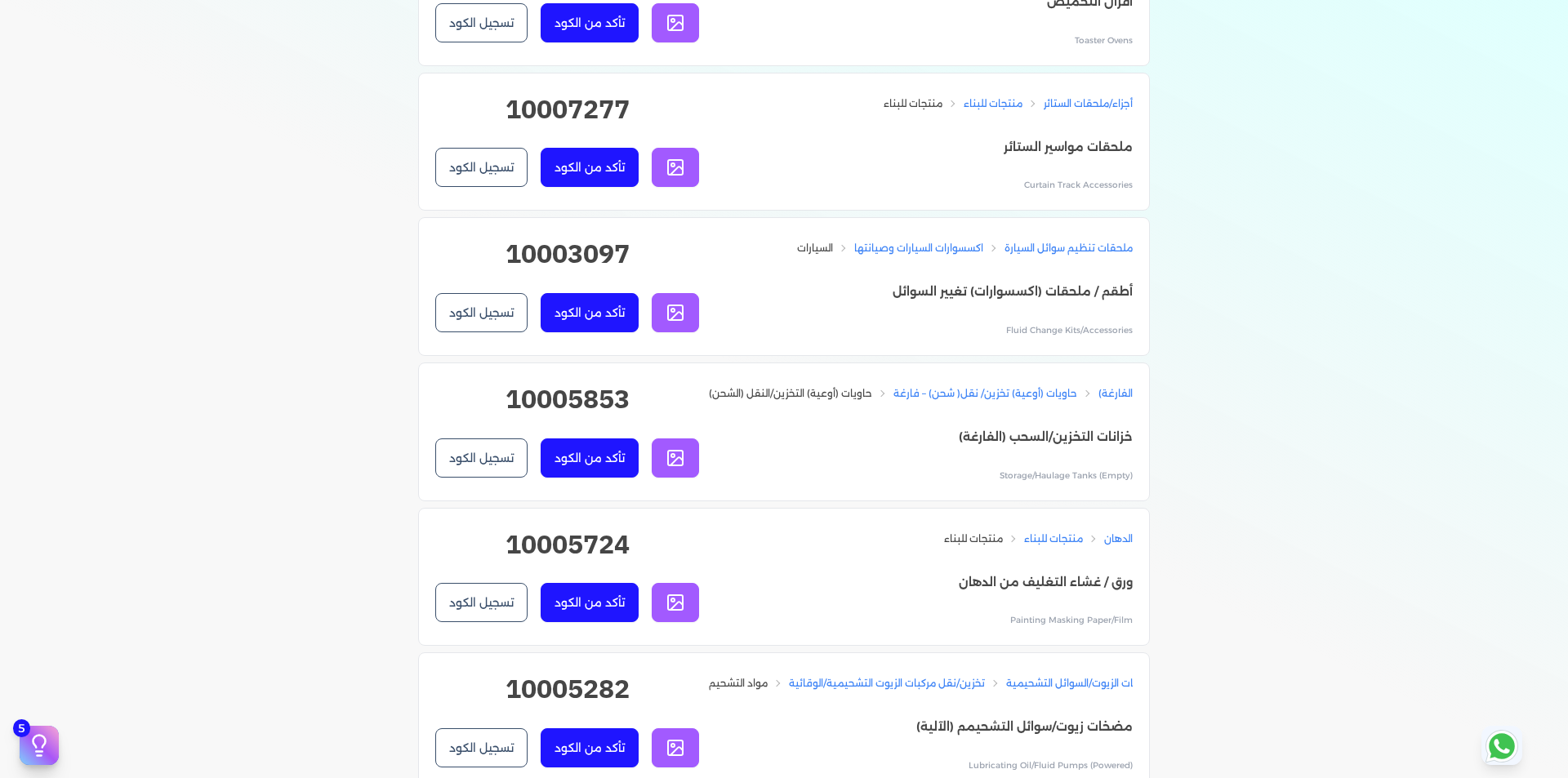
scroll to position [1224, 0]
